Goal: Contribute content

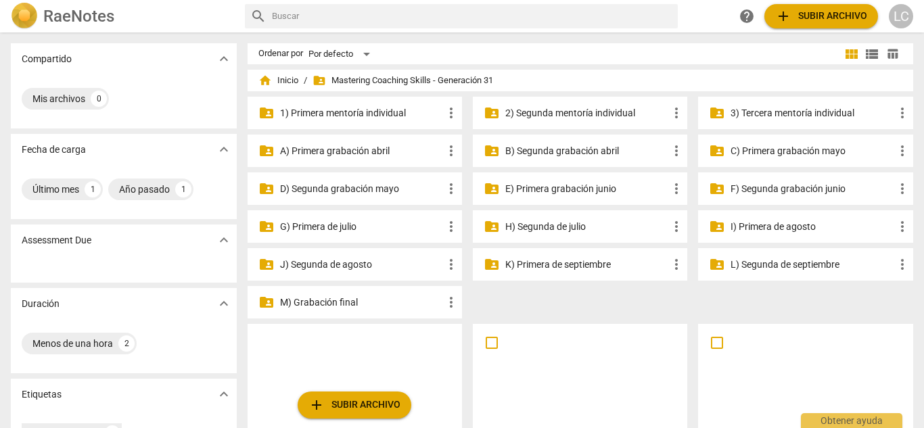
click at [370, 229] on p "G) Primera de julio" at bounding box center [361, 227] width 163 height 14
click at [591, 226] on p "H) Segunda de julio" at bounding box center [587, 227] width 163 height 14
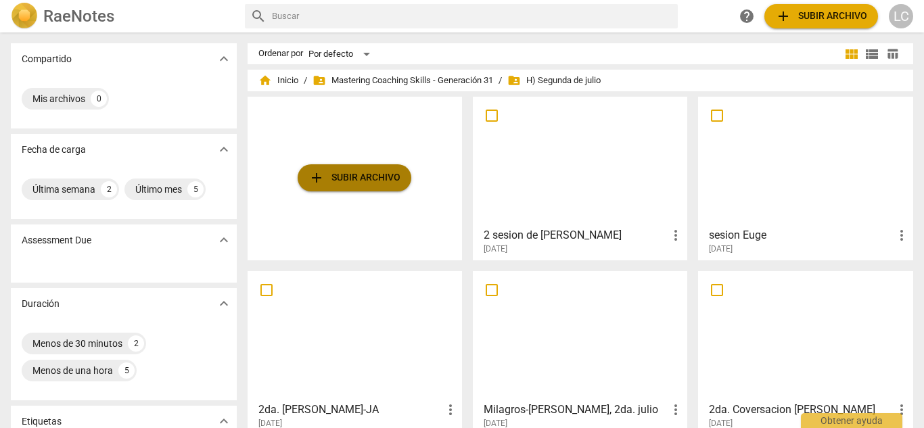
click at [375, 177] on span "add Subir archivo" at bounding box center [355, 178] width 92 height 16
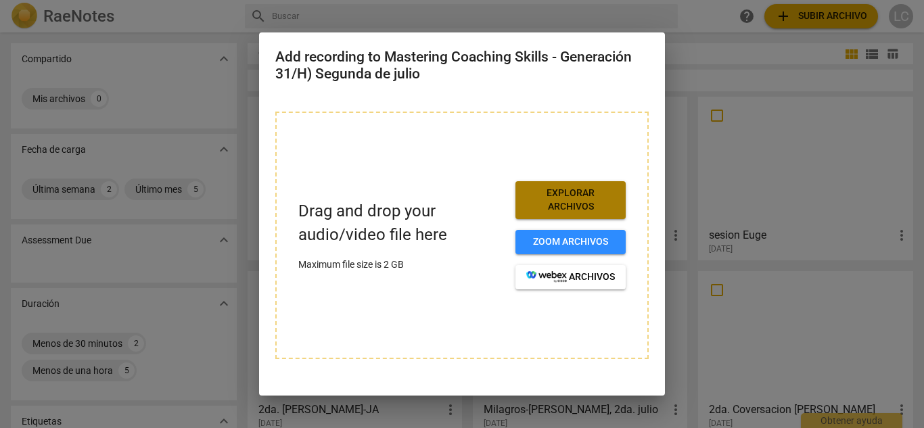
click at [550, 200] on span "Explorar archivos" at bounding box center [571, 200] width 89 height 26
click at [598, 206] on span "Explorar archivos" at bounding box center [571, 200] width 89 height 26
click at [559, 196] on span "Explorar archivos" at bounding box center [571, 200] width 89 height 26
click at [559, 197] on span "Explorar archivos" at bounding box center [571, 200] width 89 height 26
click at [581, 203] on span "Explorar archivos" at bounding box center [571, 200] width 89 height 26
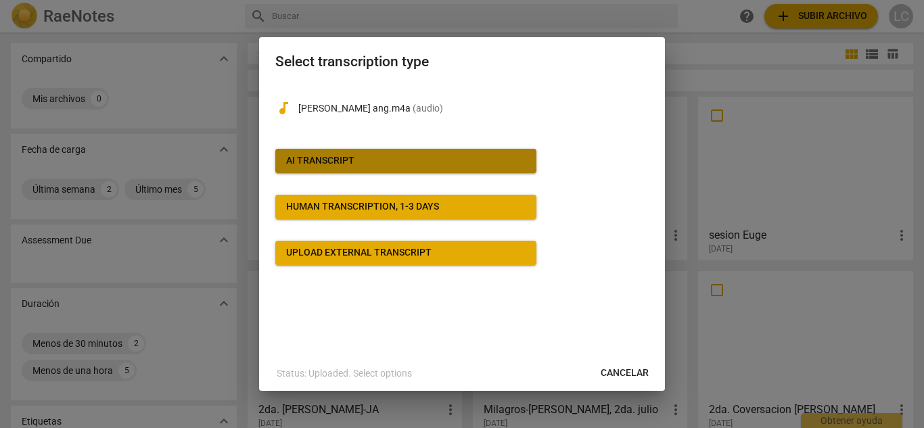
click at [334, 158] on div "AI Transcript" at bounding box center [320, 161] width 68 height 14
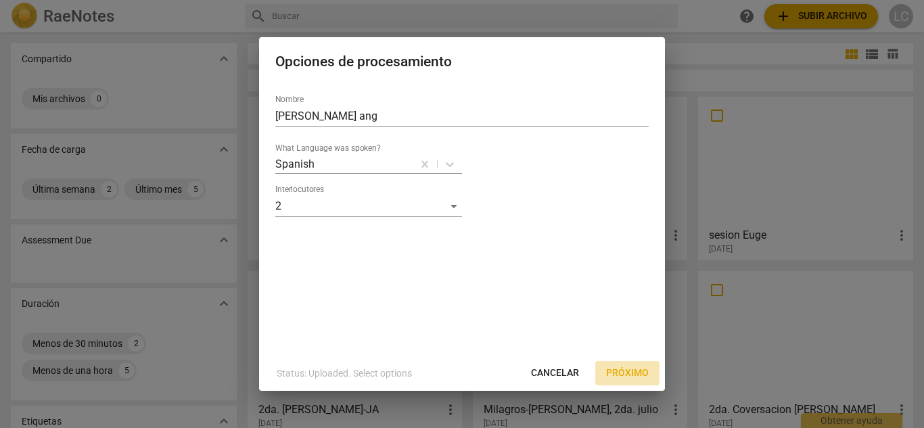
click at [610, 372] on span "Próximo" at bounding box center [627, 374] width 43 height 14
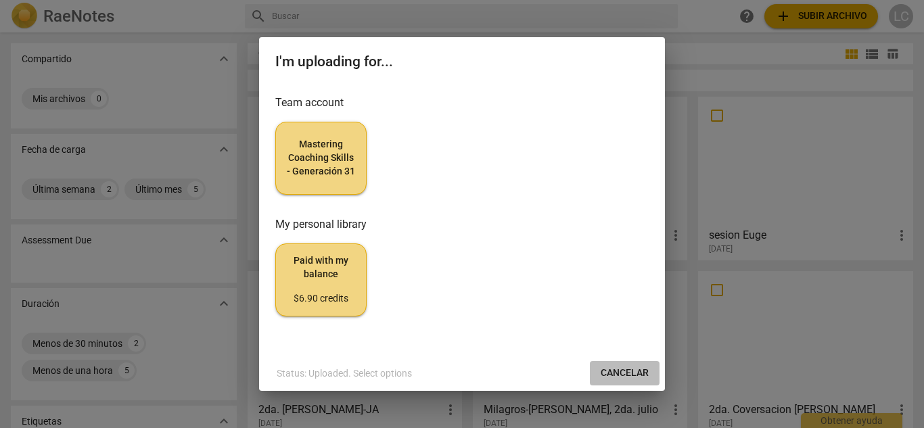
click at [628, 367] on span "Cancelar" at bounding box center [625, 374] width 48 height 14
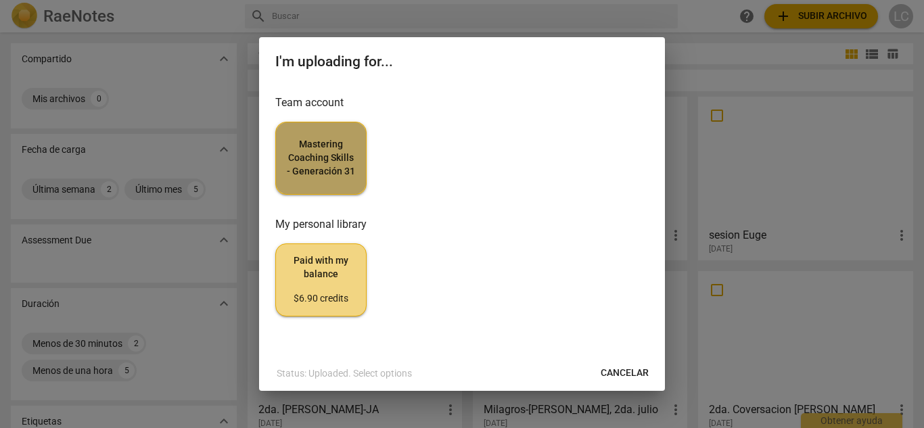
click at [344, 148] on span "Mastering Coaching Skills - Generación 31" at bounding box center [321, 158] width 68 height 40
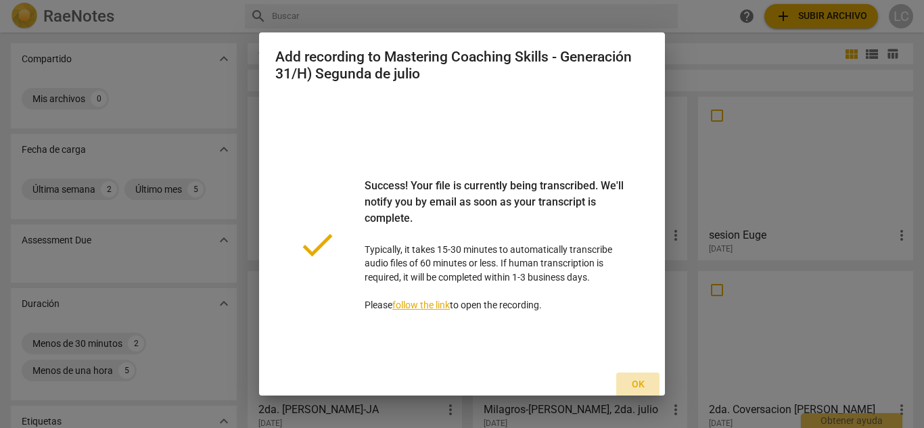
click at [633, 380] on span "Ok" at bounding box center [638, 385] width 22 height 14
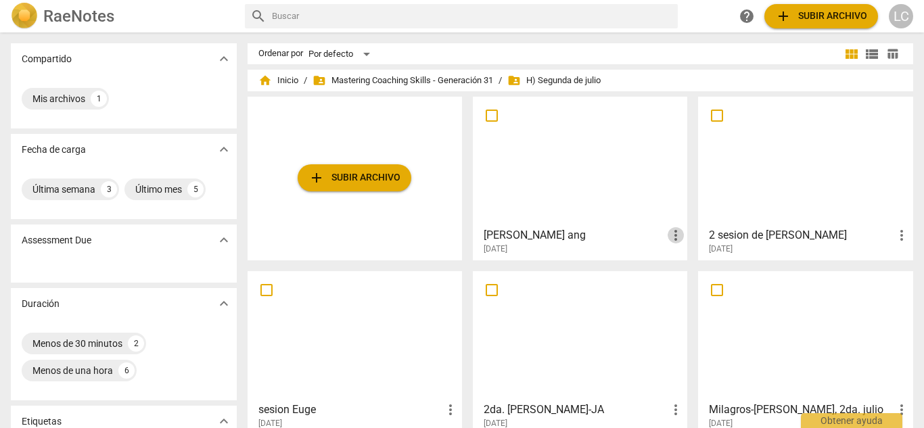
click at [673, 231] on span "more_vert" at bounding box center [676, 235] width 16 height 16
click at [686, 70] on div at bounding box center [462, 214] width 924 height 428
click at [677, 237] on span "more_vert" at bounding box center [676, 235] width 16 height 16
click at [571, 201] on div at bounding box center [462, 214] width 924 height 428
click at [571, 201] on div at bounding box center [580, 162] width 205 height 120
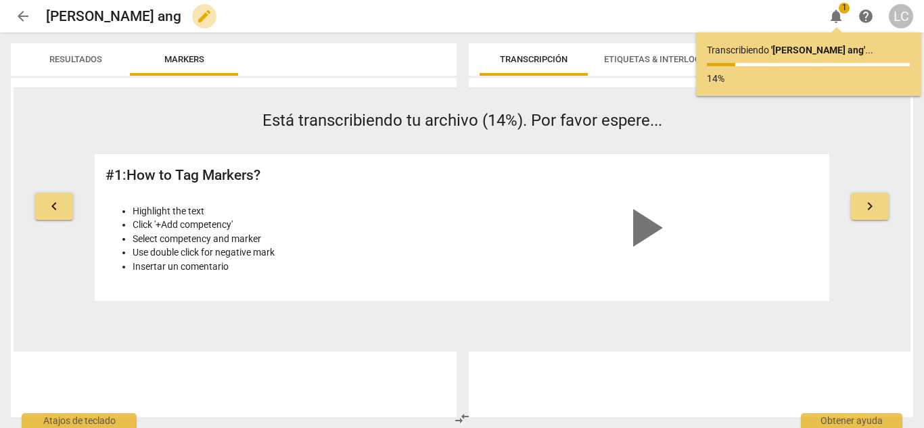
click at [196, 22] on span "edit" at bounding box center [204, 16] width 16 height 16
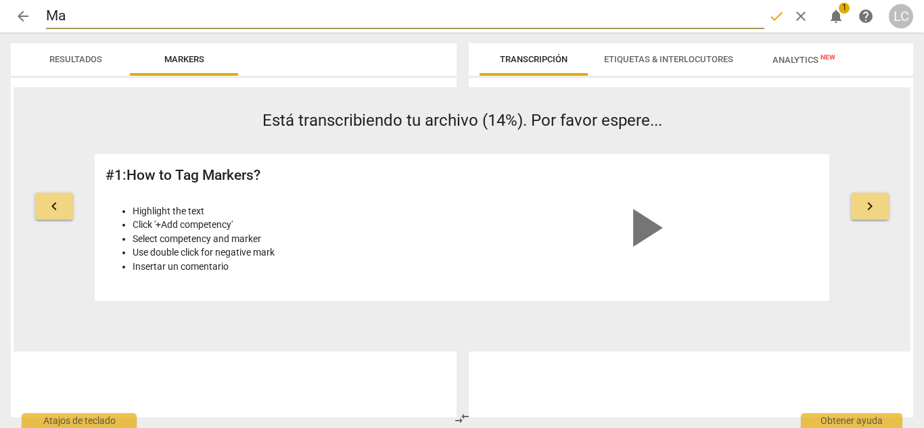
type input "M"
type input "[PERSON_NAME]"
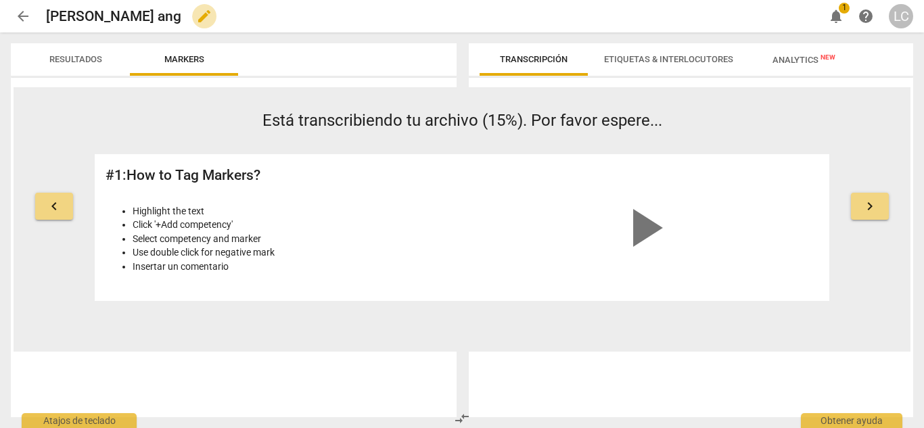
click at [196, 13] on span "edit" at bounding box center [204, 16] width 16 height 16
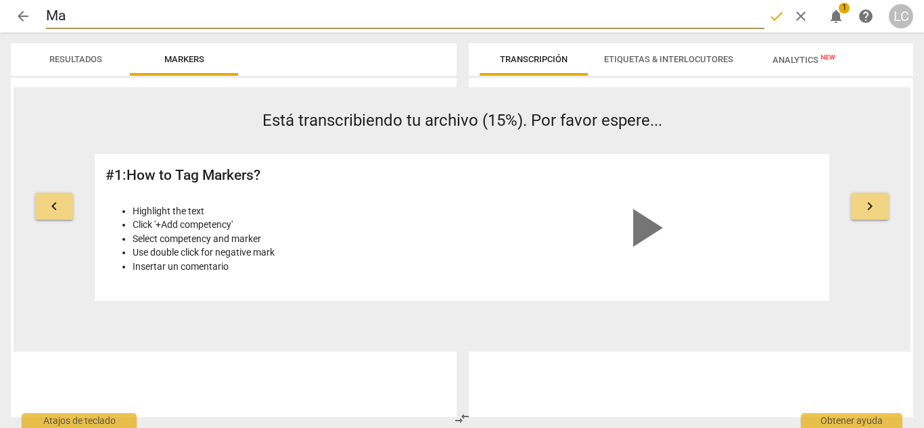
type input "M"
type input "[PERSON_NAME]"
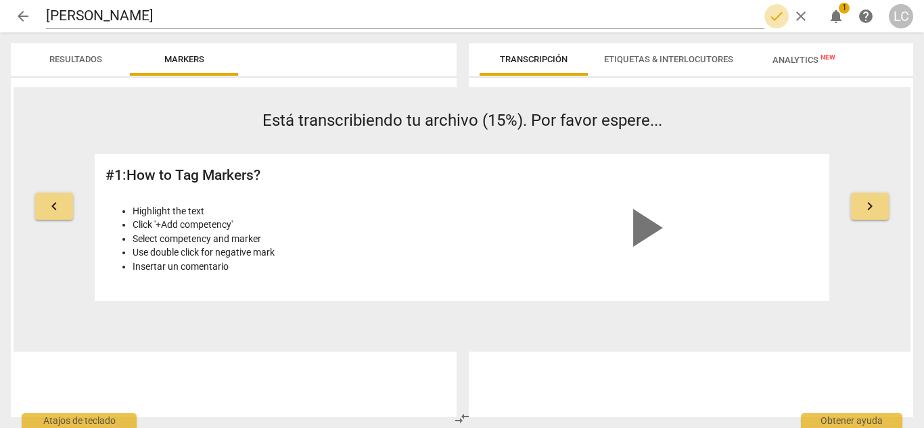
click at [775, 17] on span "done" at bounding box center [777, 16] width 16 height 16
